Goal: Navigation & Orientation: Understand site structure

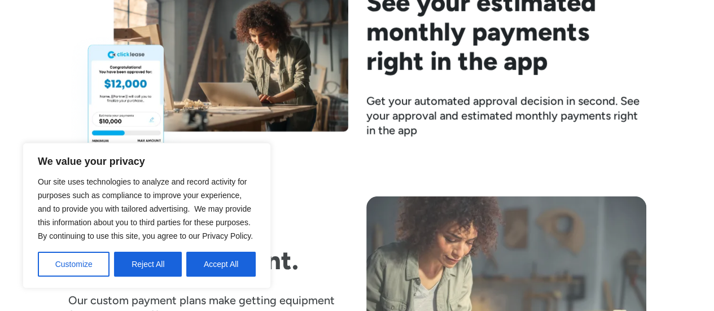
scroll to position [1862, 0]
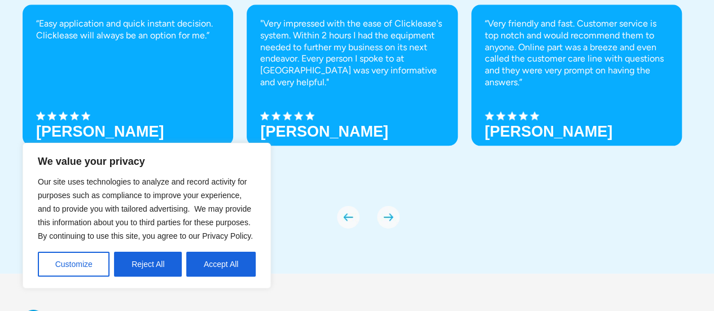
scroll to position [4049, 0]
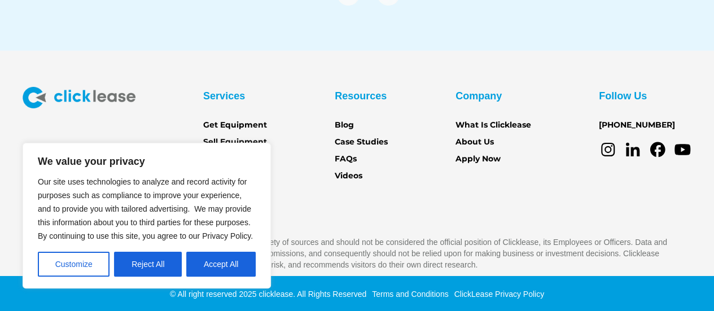
drag, startPoint x: 459, startPoint y: 207, endPoint x: 486, endPoint y: 202, distance: 27.0
click at [466, 207] on div "Services Get Equipment Sell Equipment Account login Partner Portal Resources Bl…" at bounding box center [357, 179] width 668 height 184
click at [637, 152] on icon at bounding box center [633, 152] width 14 height 10
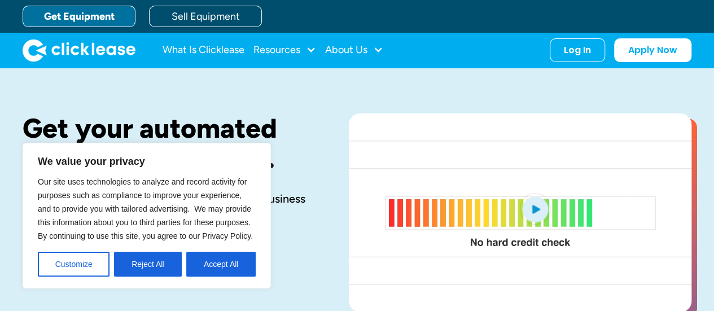
scroll to position [3738, 0]
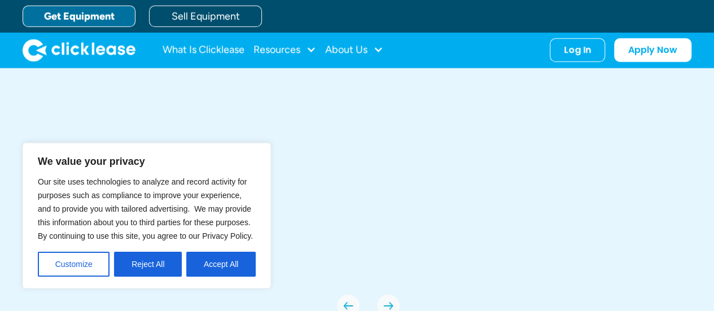
click at [217, 270] on button "Accept All" at bounding box center [220, 264] width 69 height 25
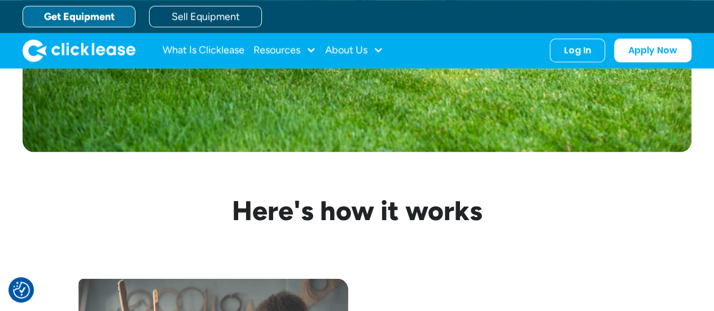
scroll to position [0, 0]
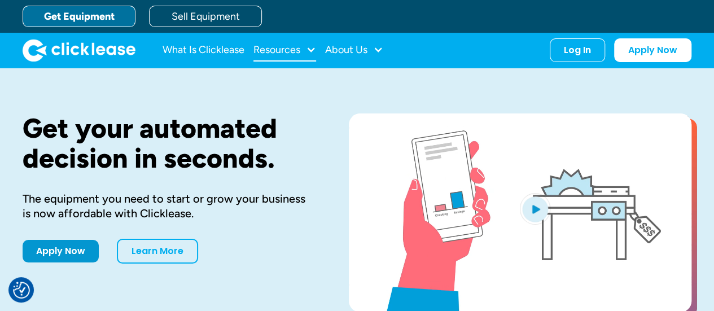
click at [285, 50] on div "Resources" at bounding box center [276, 50] width 47 height 0
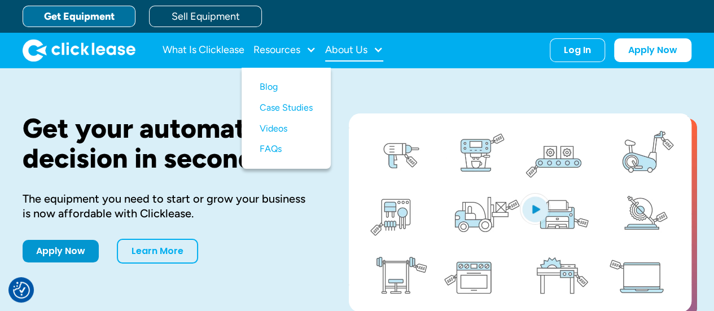
click at [345, 50] on div "About Us" at bounding box center [346, 50] width 42 height 0
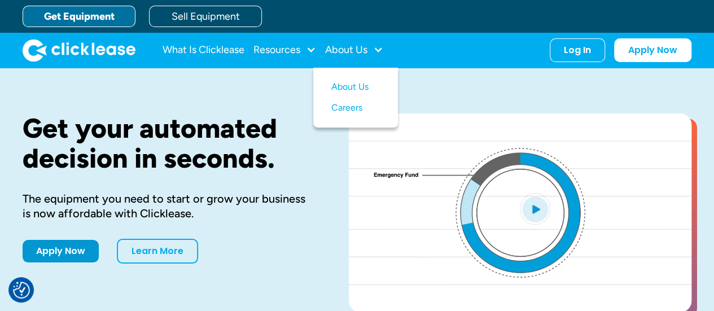
click at [276, 105] on div "Get your automated decision in seconds. The equipment you need to start or grow…" at bounding box center [357, 214] width 668 height 292
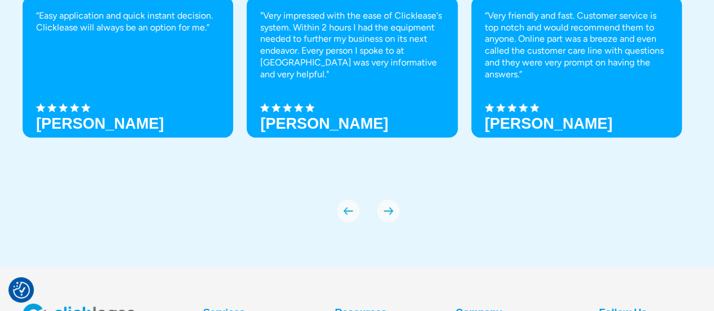
scroll to position [4049, 0]
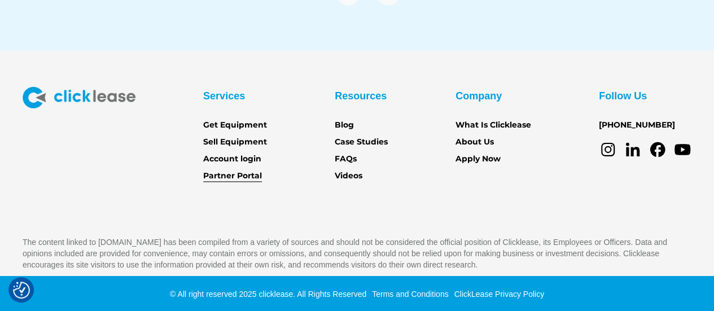
click at [237, 174] on link "Partner Portal" at bounding box center [232, 176] width 59 height 12
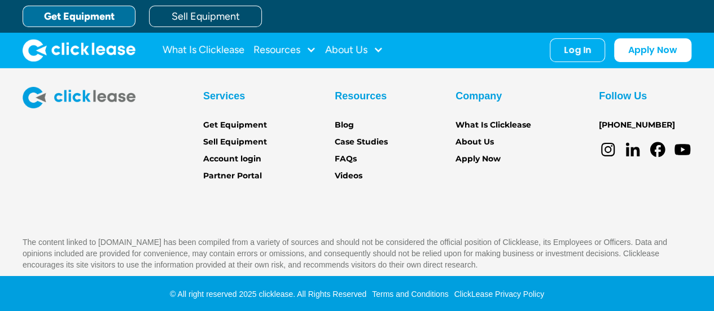
scroll to position [4049, 0]
click at [349, 50] on div "About Us" at bounding box center [346, 50] width 42 height 0
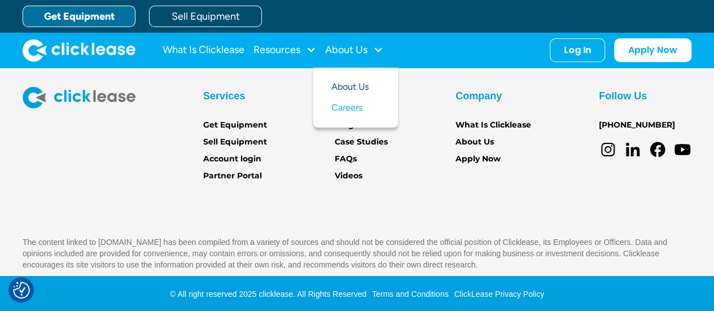
click at [349, 84] on link "About Us" at bounding box center [355, 87] width 49 height 21
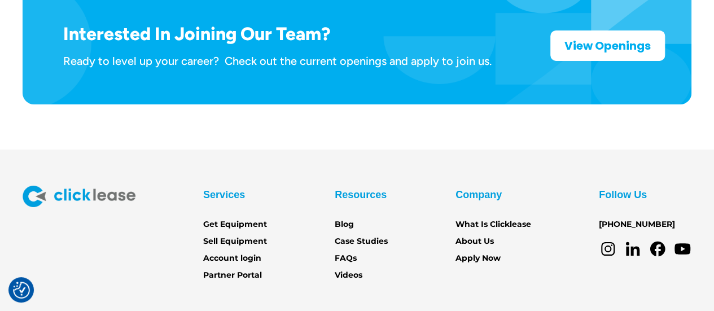
scroll to position [1886, 0]
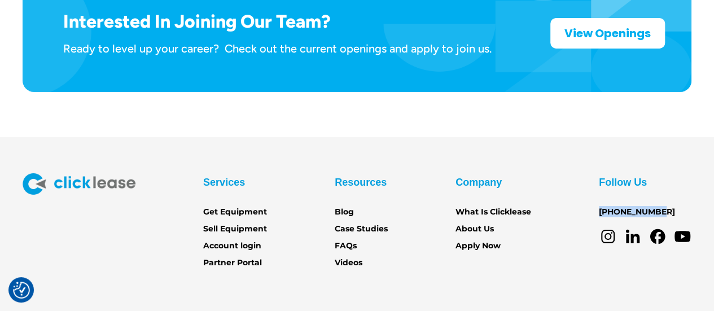
drag, startPoint x: 665, startPoint y: 161, endPoint x: 590, endPoint y: 168, distance: 75.3
click at [590, 173] on div "Services Get Equipment Sell Equipment Account login Partner Portal Resources Bl…" at bounding box center [357, 221] width 668 height 96
click at [536, 218] on div "Services Get Equipment Sell Equipment Account login Partner Portal Resources Bl…" at bounding box center [357, 221] width 668 height 96
click at [610, 227] on icon at bounding box center [608, 236] width 18 height 18
